Goal: Information Seeking & Learning: Learn about a topic

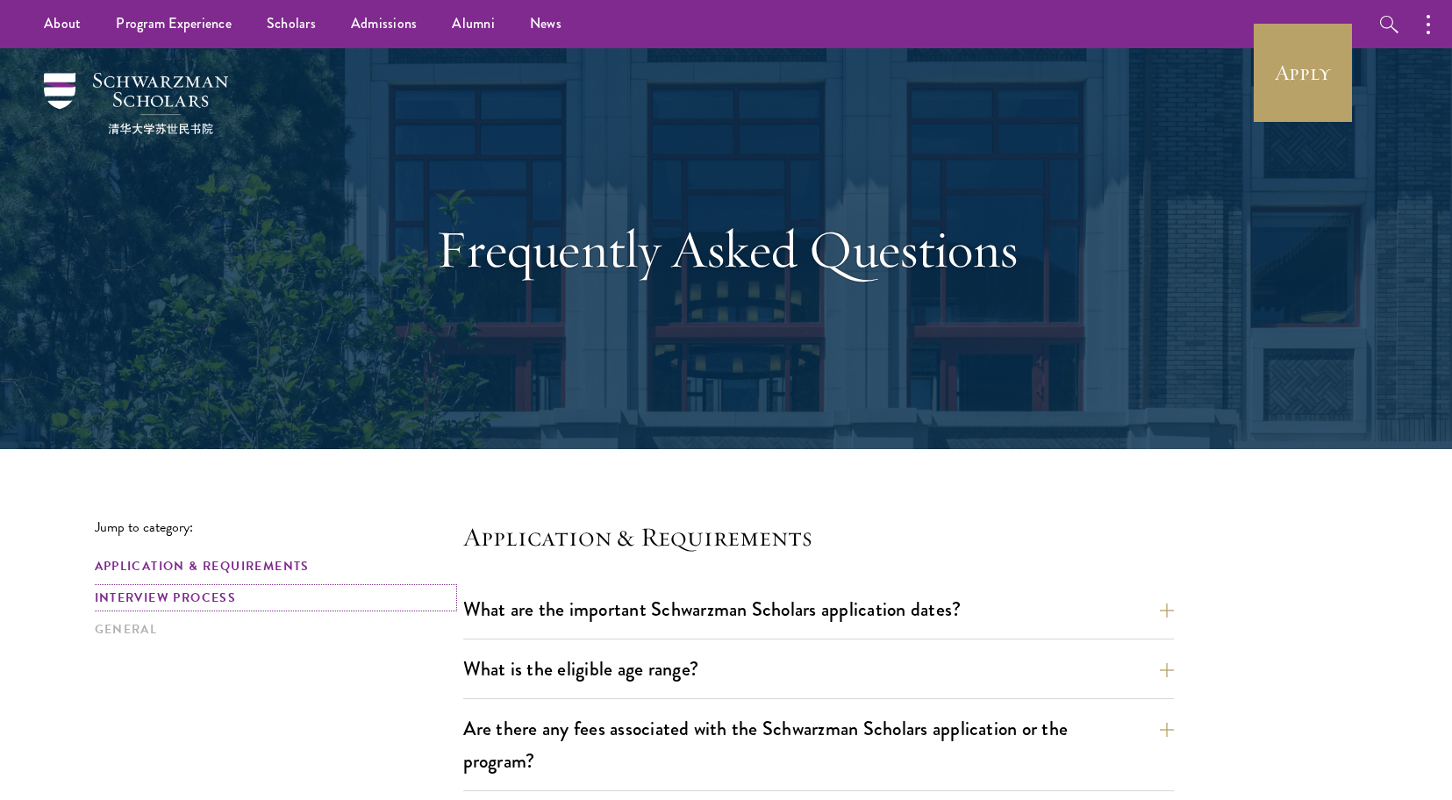
click at [142, 591] on link "Interview Process" at bounding box center [274, 598] width 358 height 18
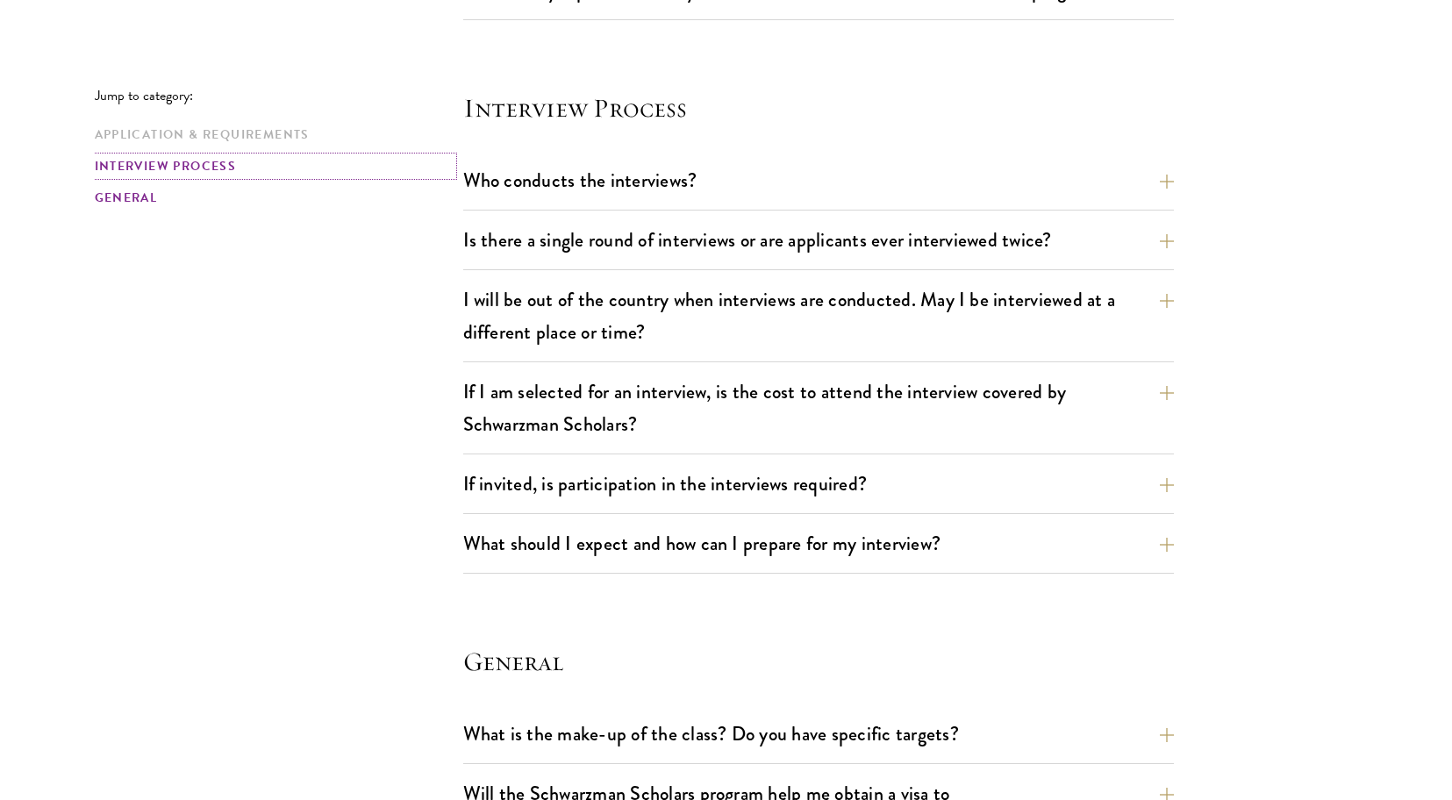
scroll to position [1955, 0]
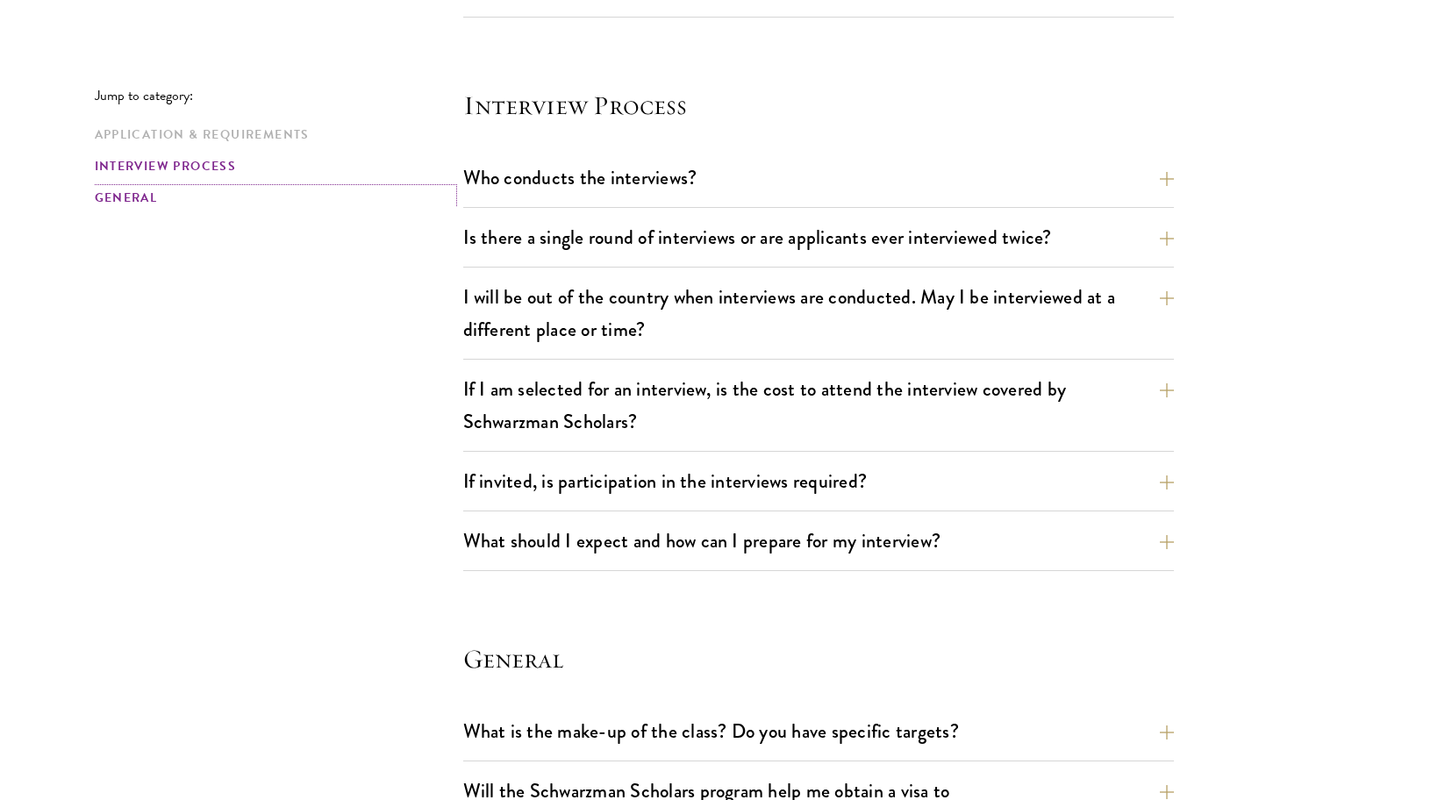
click at [130, 193] on link "General" at bounding box center [274, 198] width 358 height 18
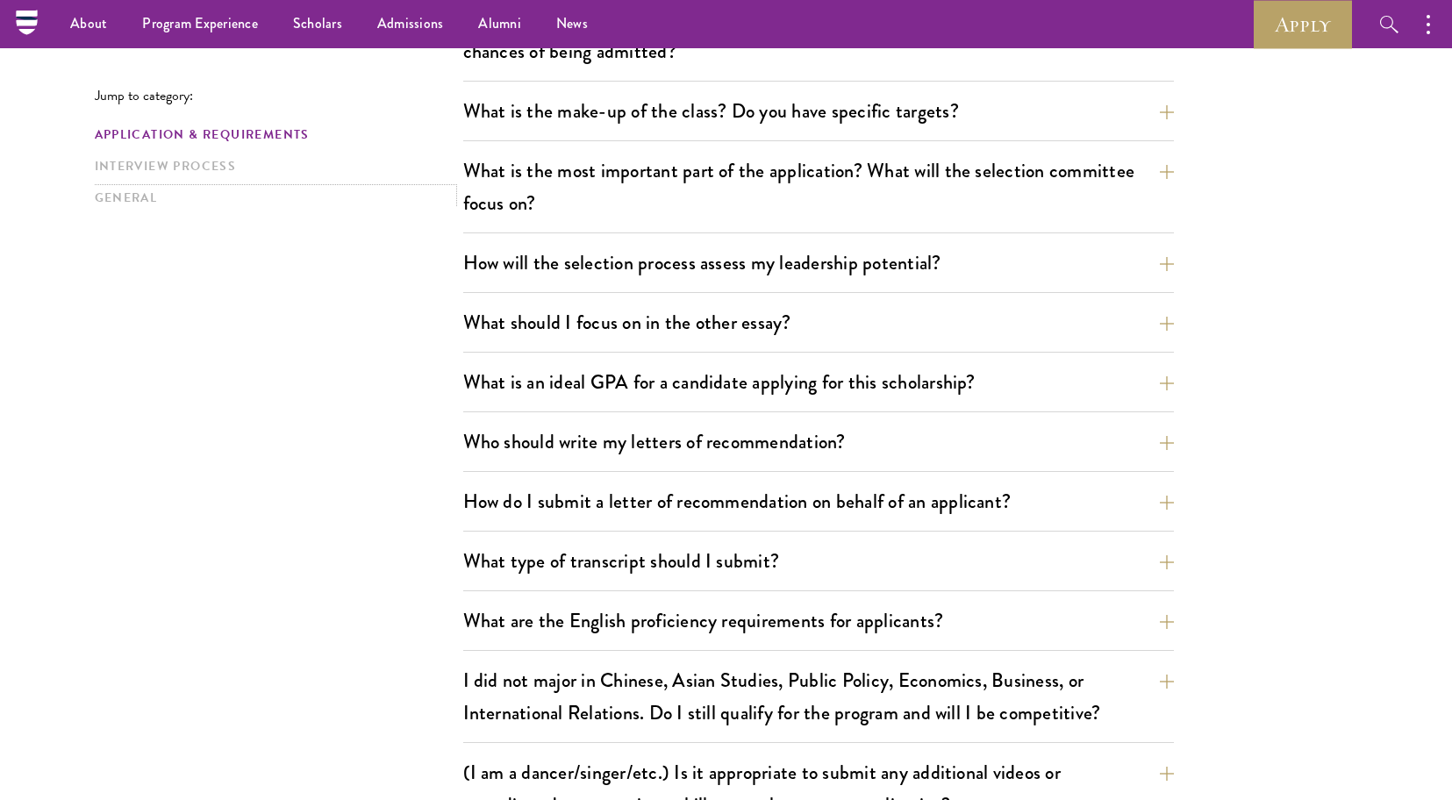
scroll to position [752, 0]
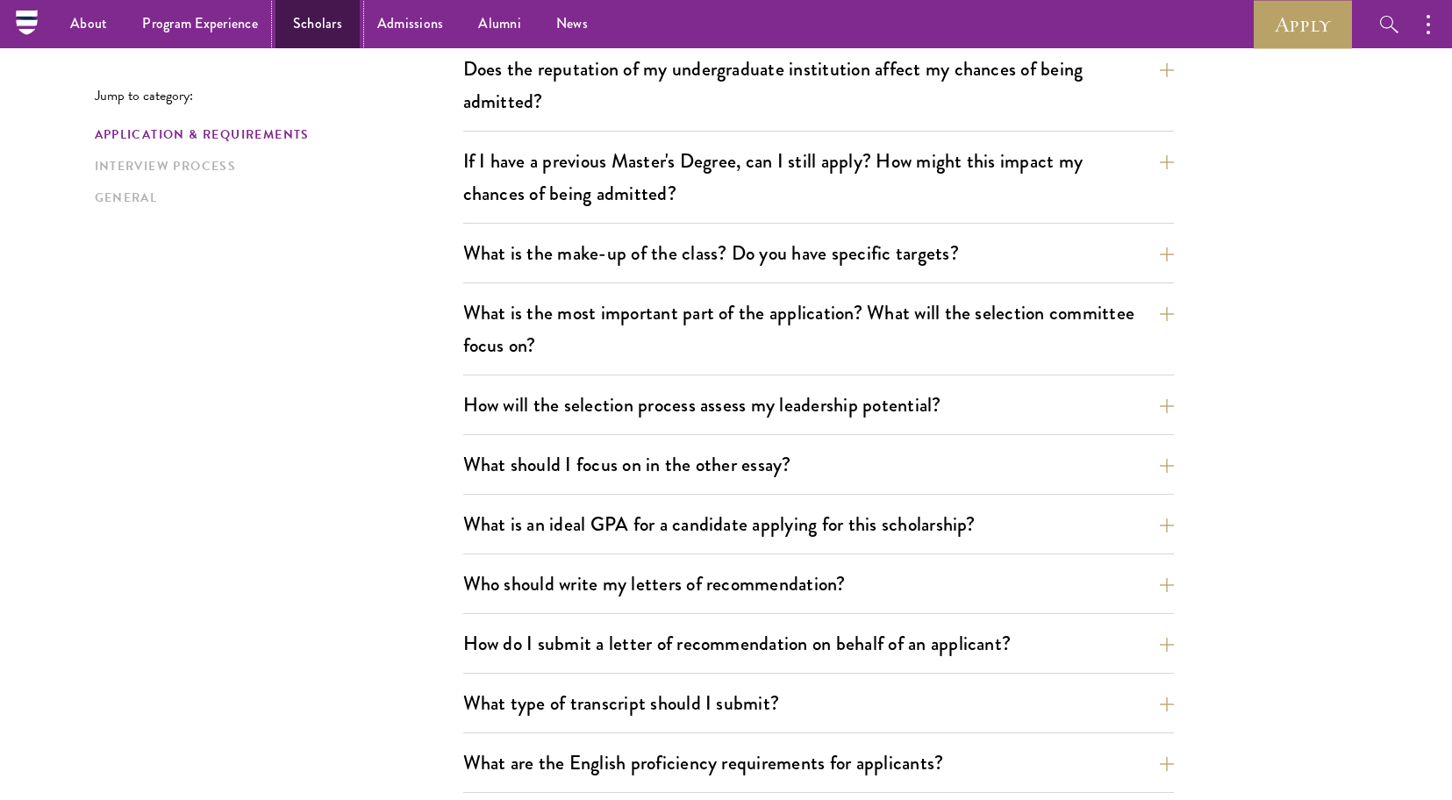
click at [311, 21] on link "Scholars" at bounding box center [317, 24] width 84 height 48
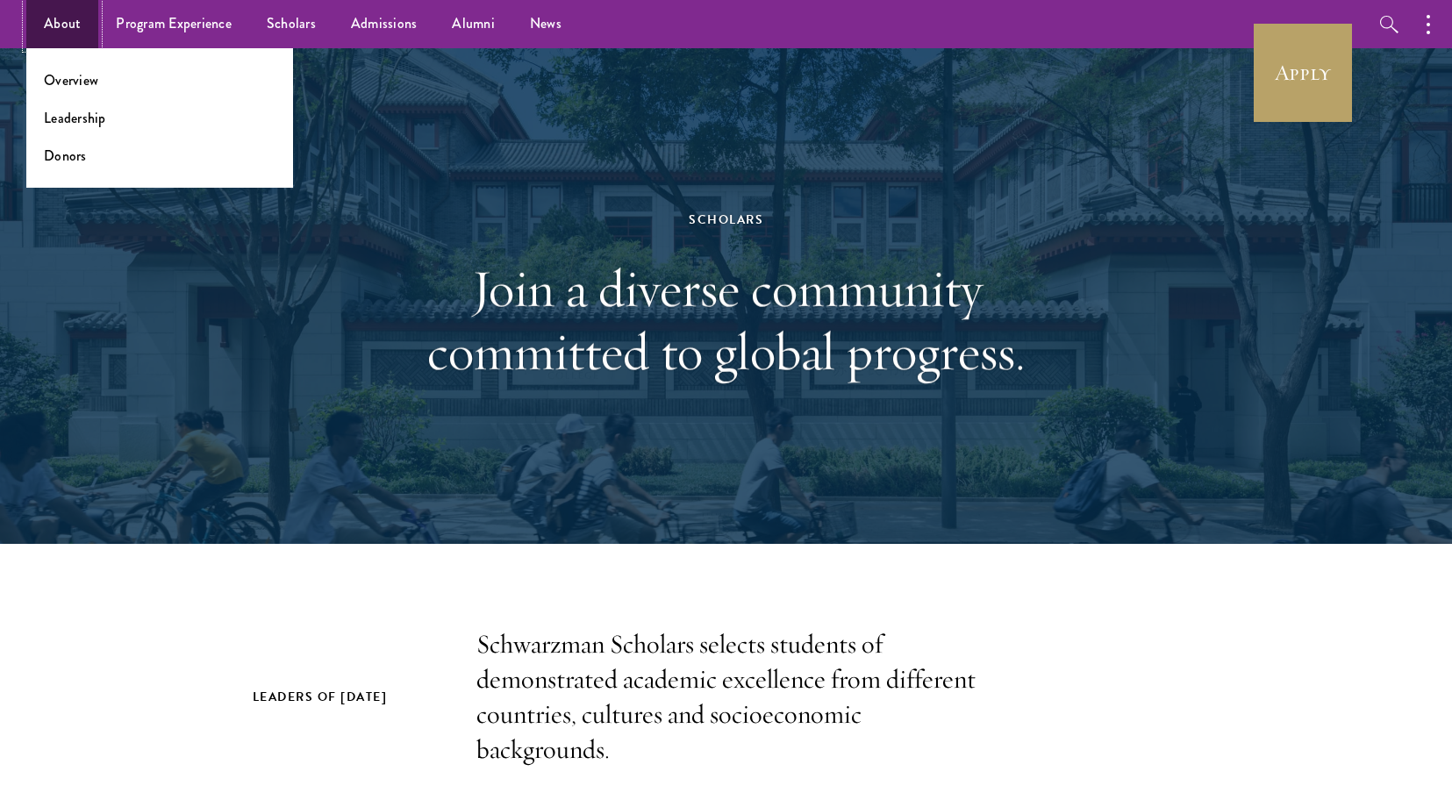
click at [75, 33] on link "About" at bounding box center [62, 24] width 72 height 48
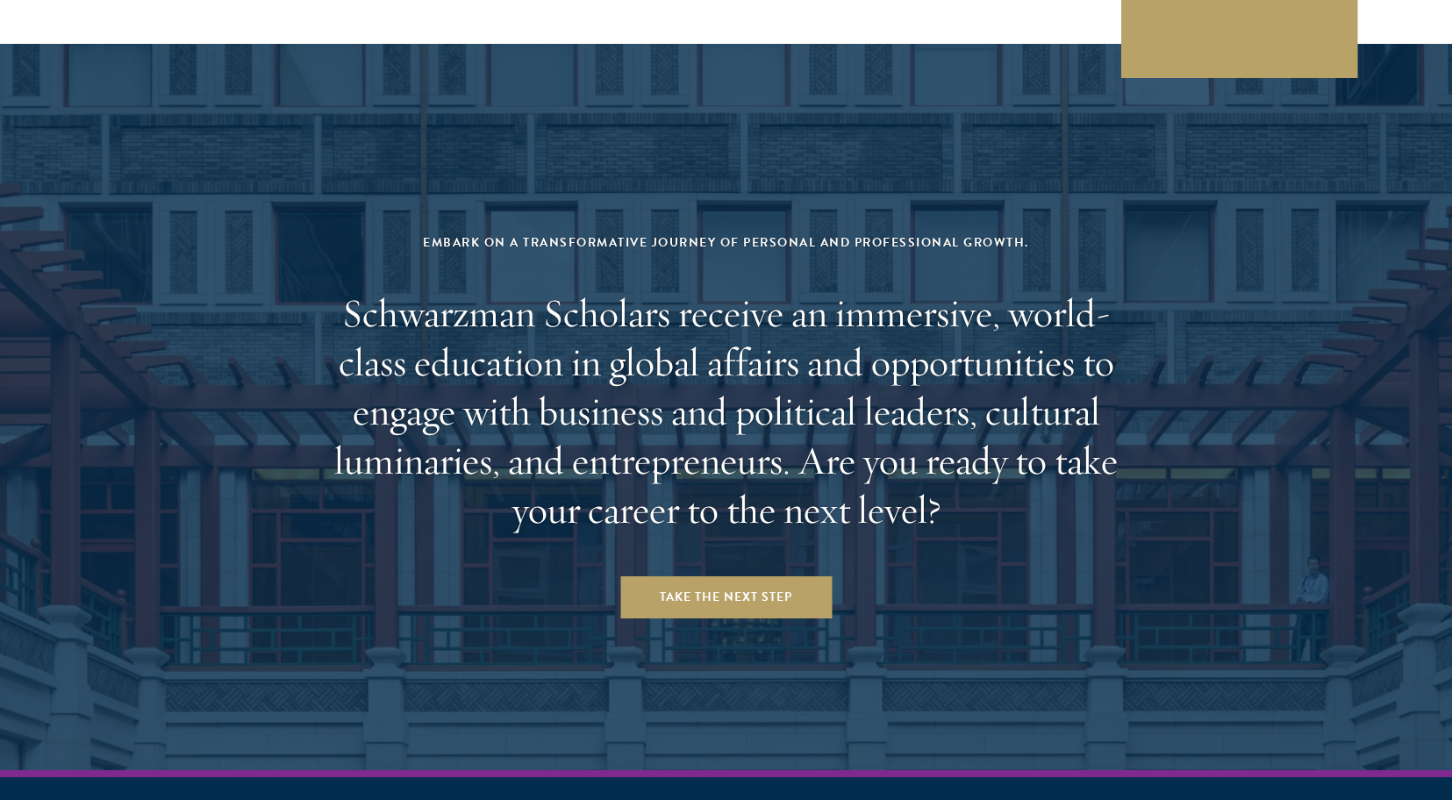
scroll to position [7095, 0]
click at [711, 575] on link "Take the Next Step" at bounding box center [725, 596] width 211 height 42
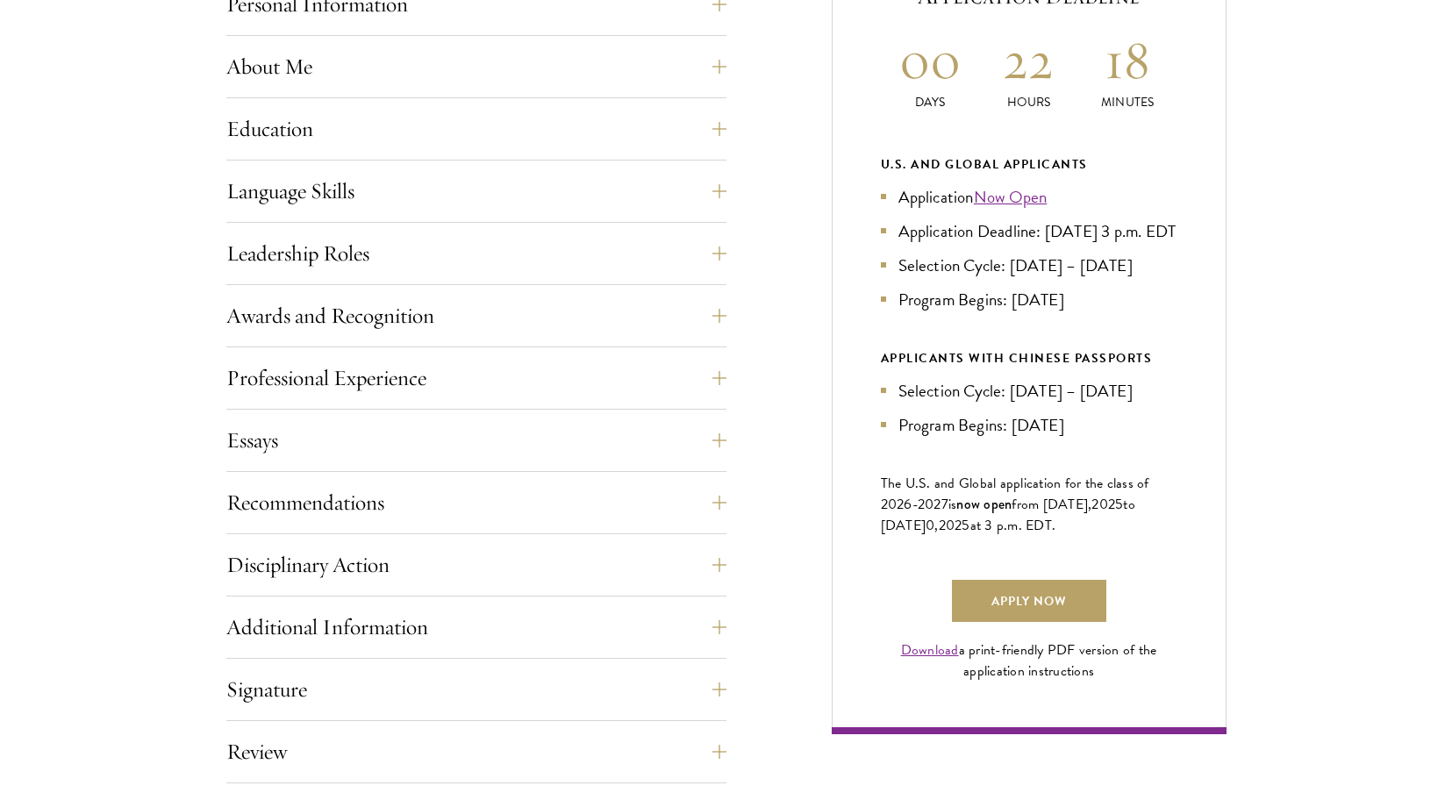
scroll to position [858, 0]
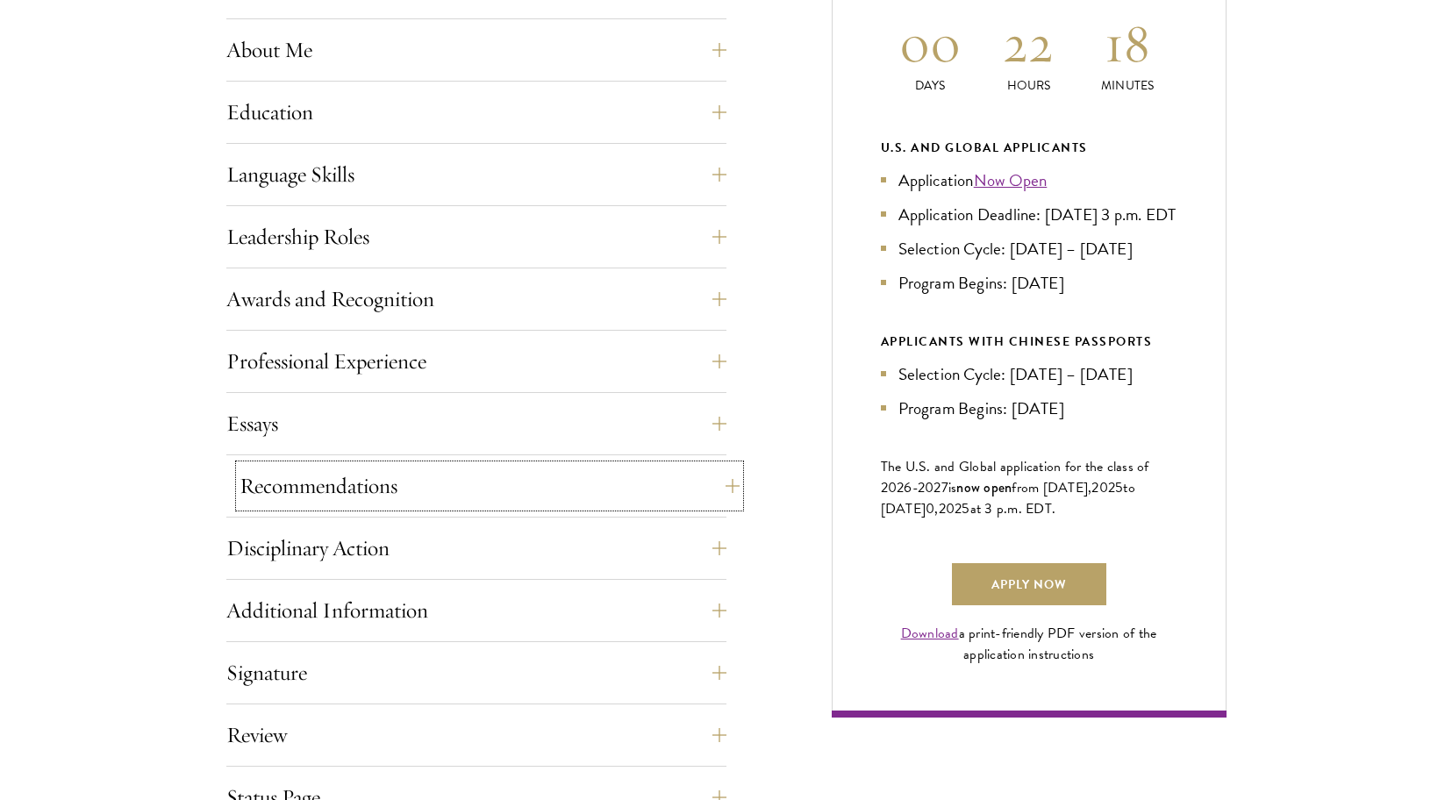
click at [724, 482] on button "Recommendations" at bounding box center [489, 486] width 500 height 42
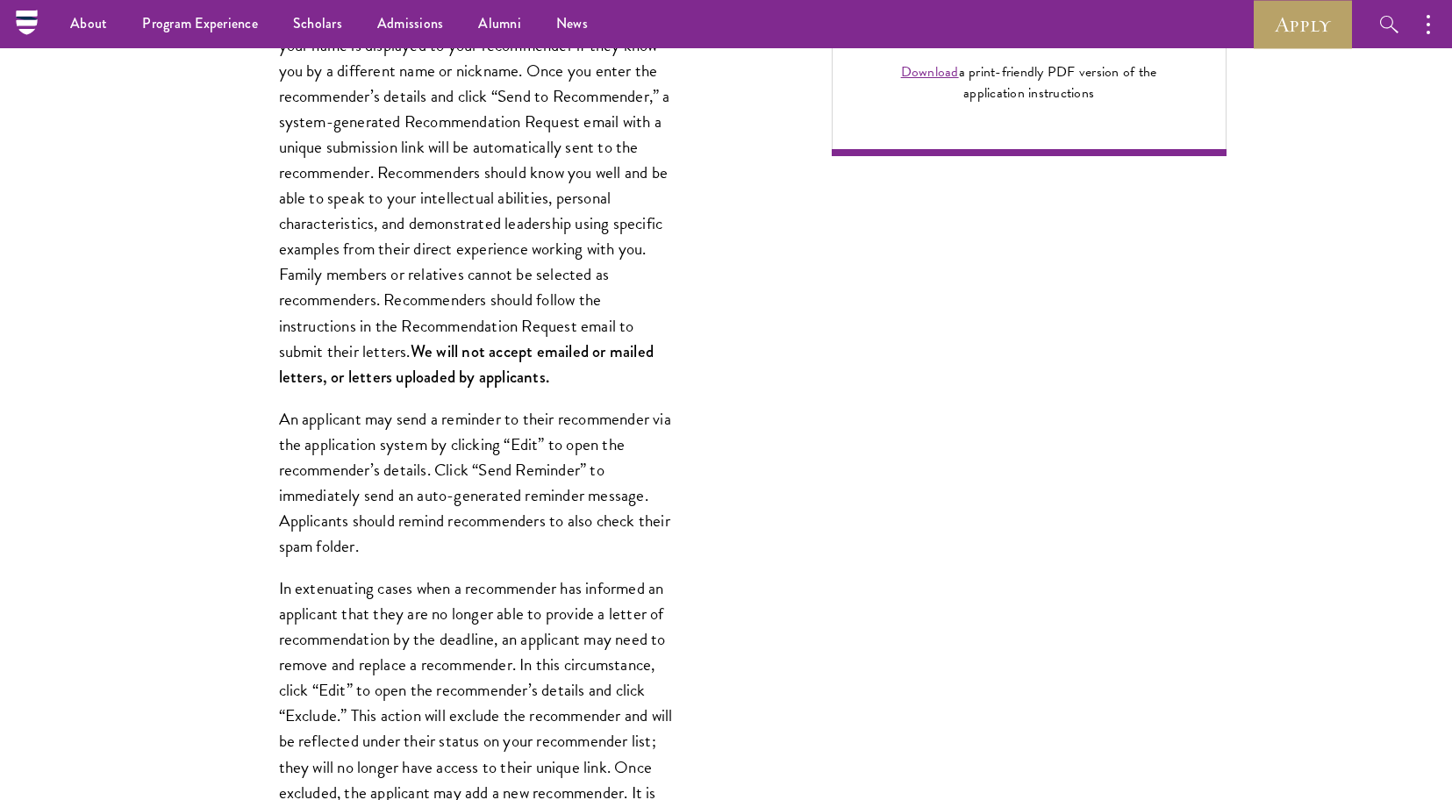
scroll to position [1271, 0]
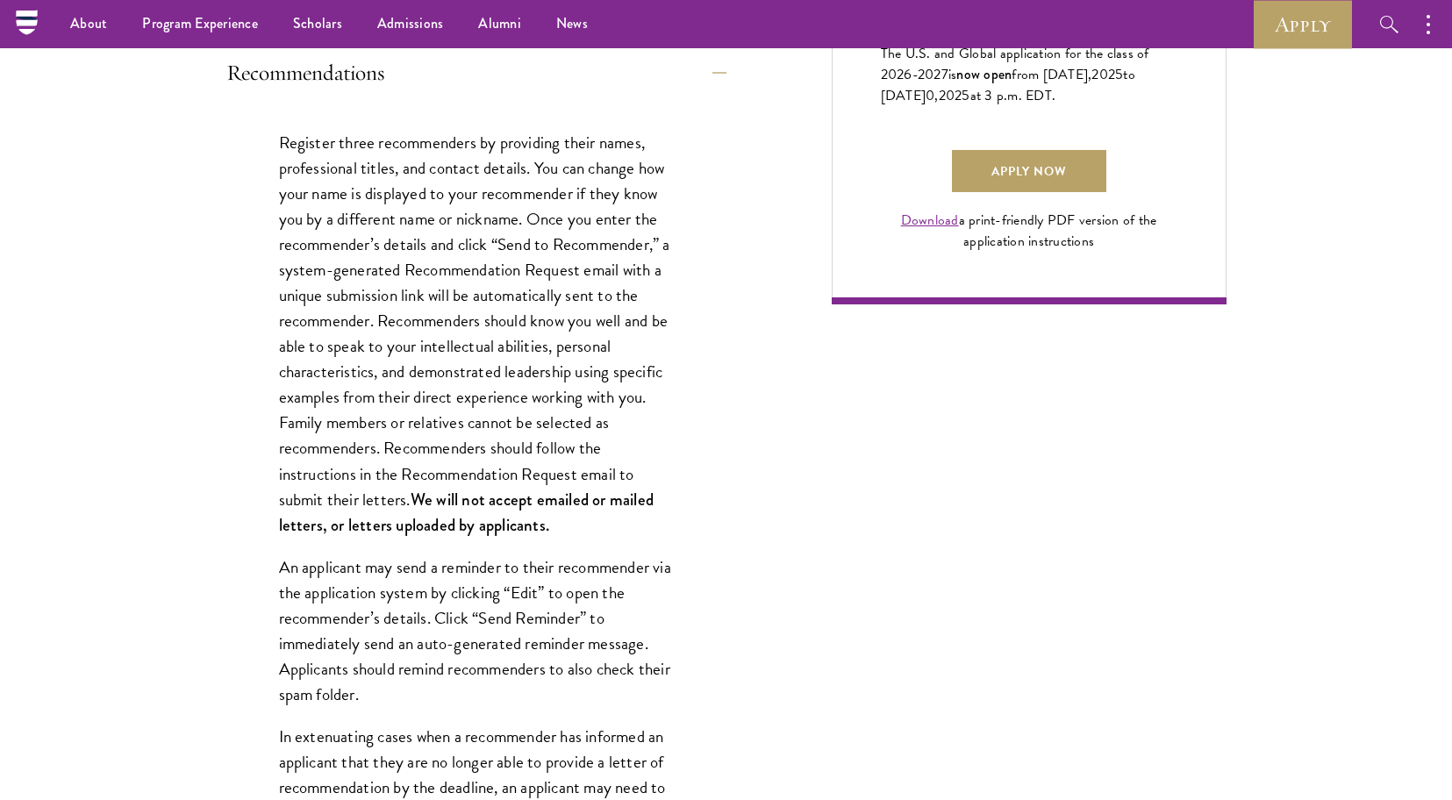
click at [32, 23] on nav "About Overview Leadership Donors Program Experience Overview Curriculum Student…" at bounding box center [558, 24] width 1065 height 48
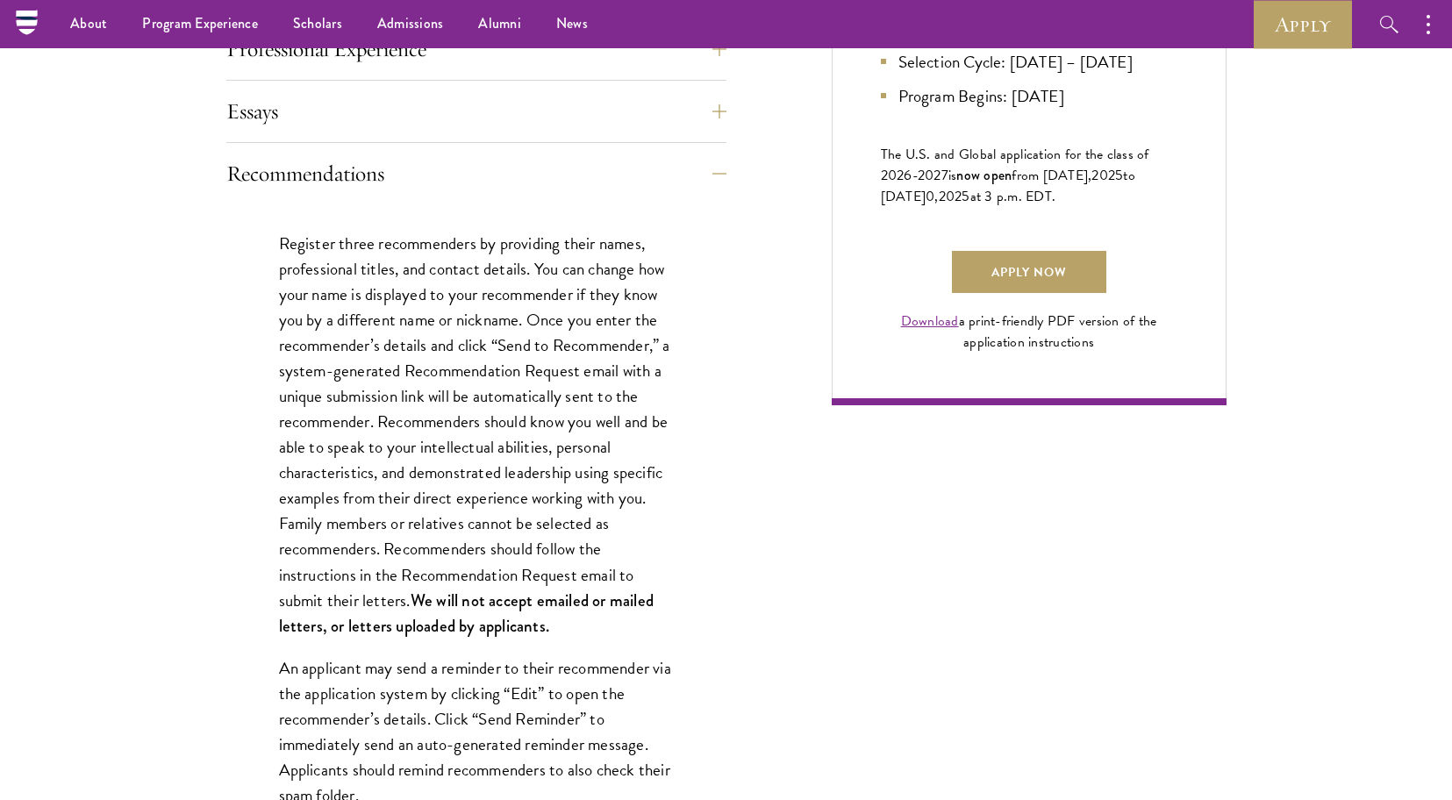
scroll to position [1169, 0]
click at [28, 22] on nav "About Overview Leadership Donors Program Experience Overview Curriculum Student…" at bounding box center [558, 24] width 1065 height 48
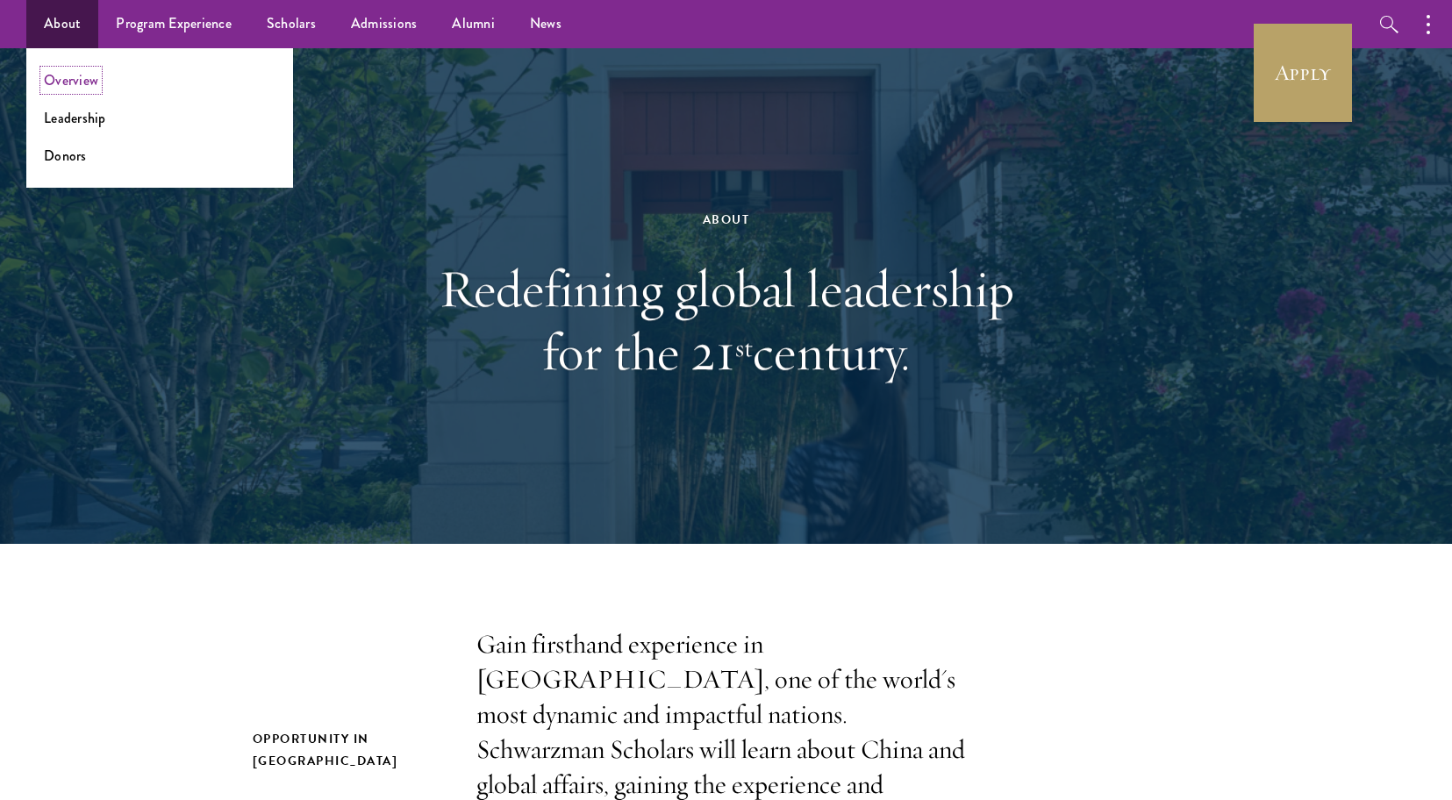
click at [66, 76] on link "Overview" at bounding box center [71, 80] width 54 height 20
